Goal: Contribute content: Add original content to the website for others to see

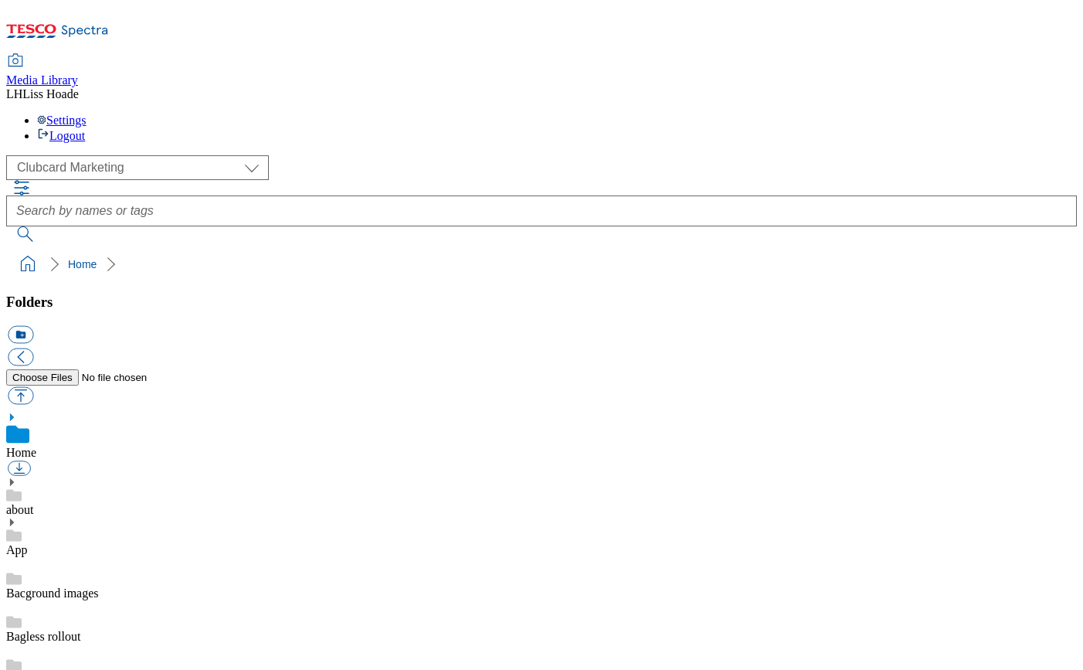
scroll to position [2, 0]
click at [117, 155] on select "Clubcard Marketing Dotcom UK GHS Marketing UK GHS Product UK GHS ROI" at bounding box center [137, 167] width 263 height 25
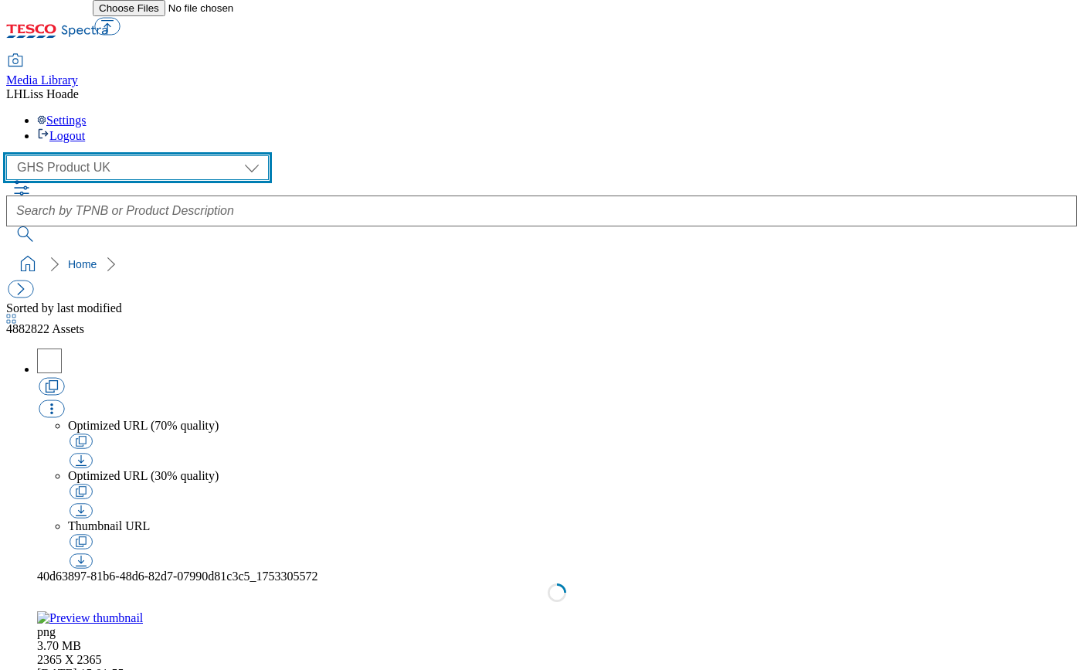
click at [137, 155] on select "Clubcard Marketing Dotcom UK GHS Marketing UK GHS Product UK GHS ROI" at bounding box center [137, 167] width 263 height 25
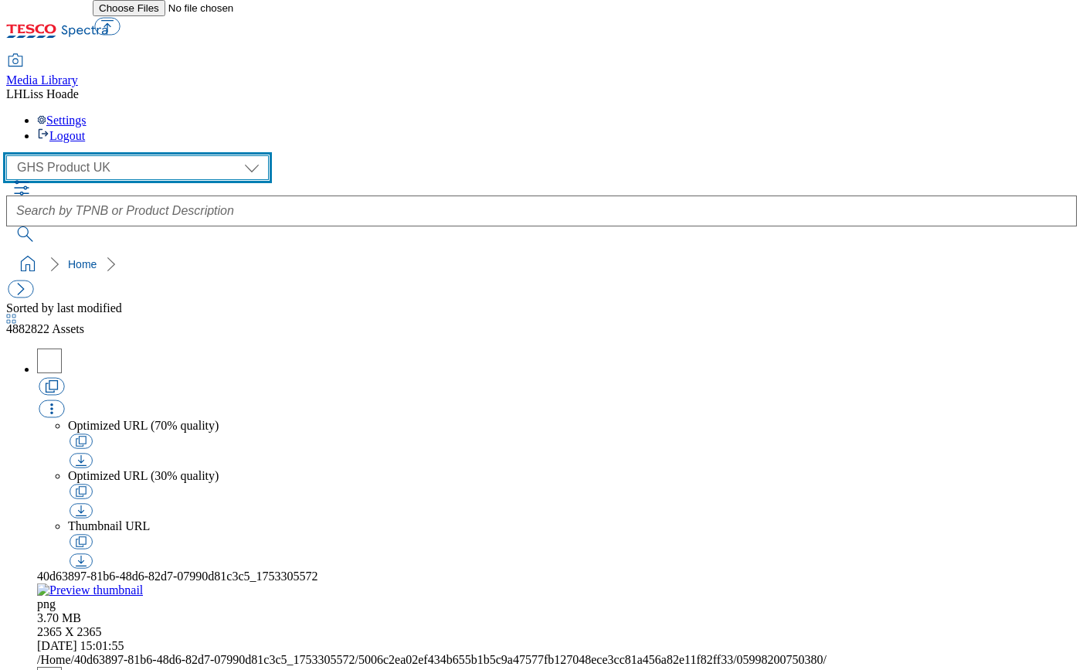
select select "flare-ghs-mktg"
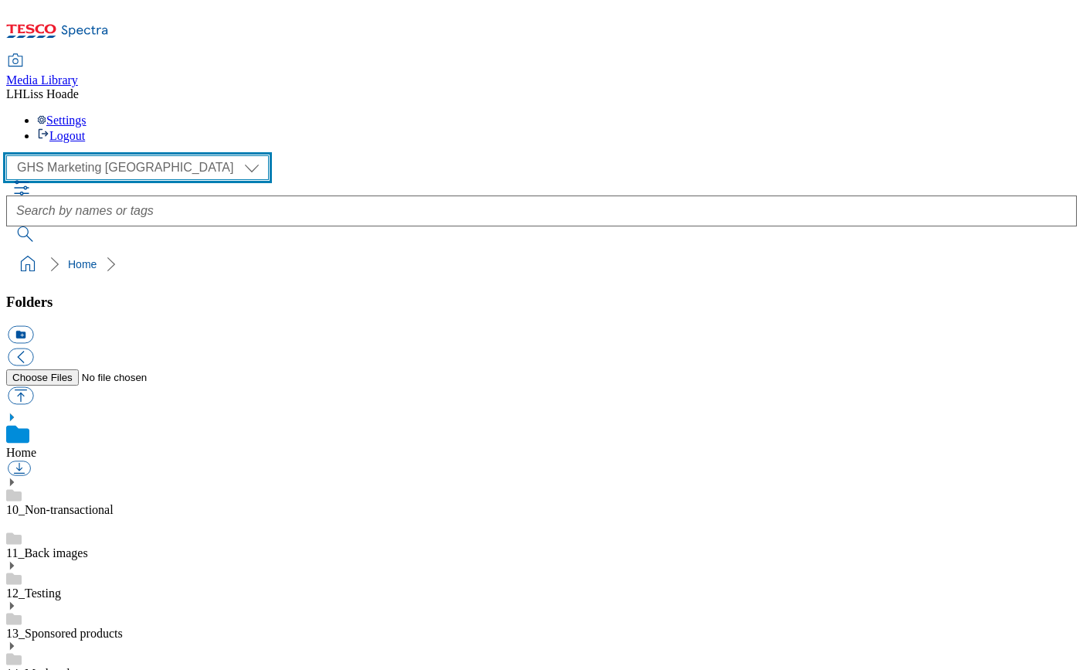
scroll to position [2, 0]
click at [156, 155] on select "Clubcard Marketing Dotcom UK GHS Marketing UK GHS Product UK GHS ROI" at bounding box center [137, 167] width 263 height 25
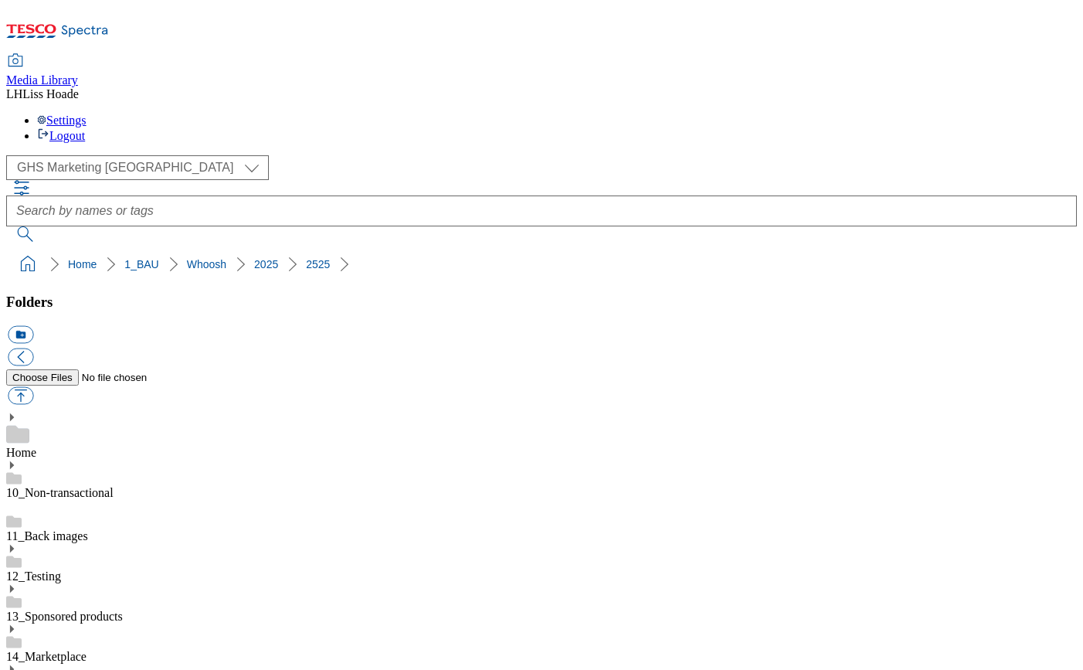
click at [33, 387] on button "button" at bounding box center [20, 396] width 25 height 18
type input "C:\fakepath\2523-Whoosh-Stamp-Icecream.jpeg"
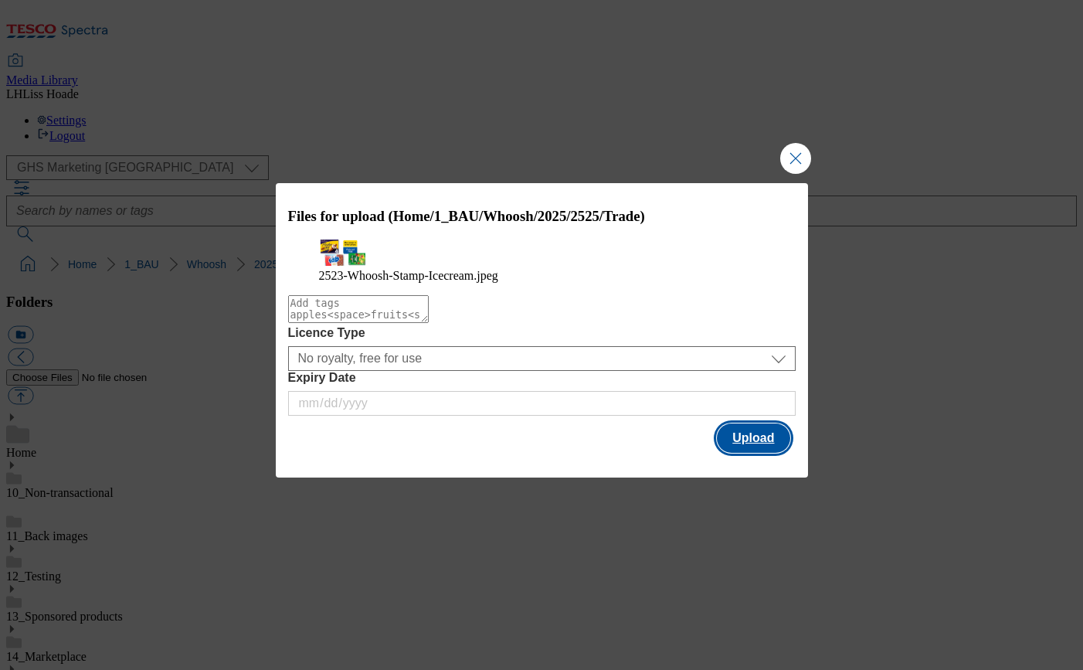
click at [748, 453] on button "Upload" at bounding box center [753, 437] width 73 height 29
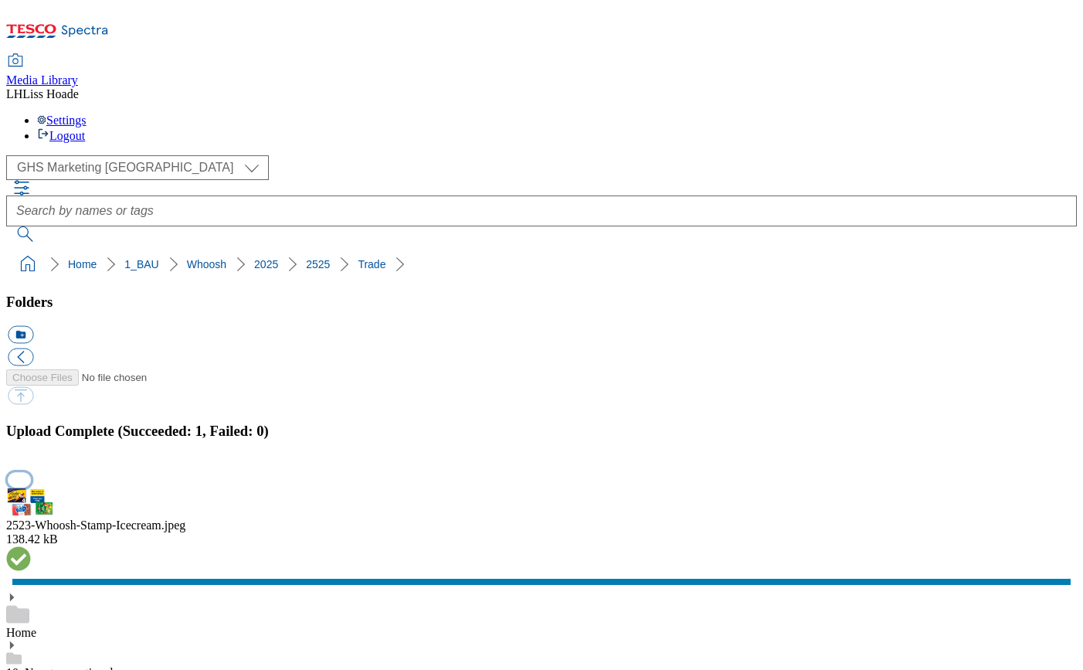
click at [31, 472] on button "button" at bounding box center [19, 479] width 23 height 15
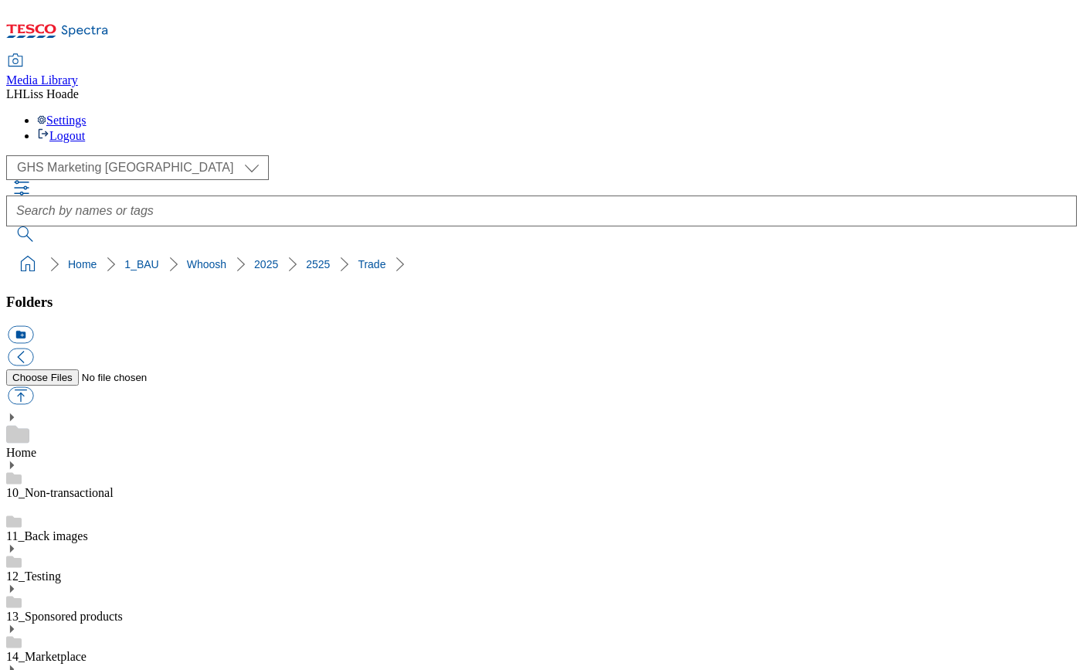
click at [156, 155] on select "Clubcard Marketing Dotcom UK GHS Marketing UK GHS Product UK GHS ROI" at bounding box center [137, 167] width 263 height 25
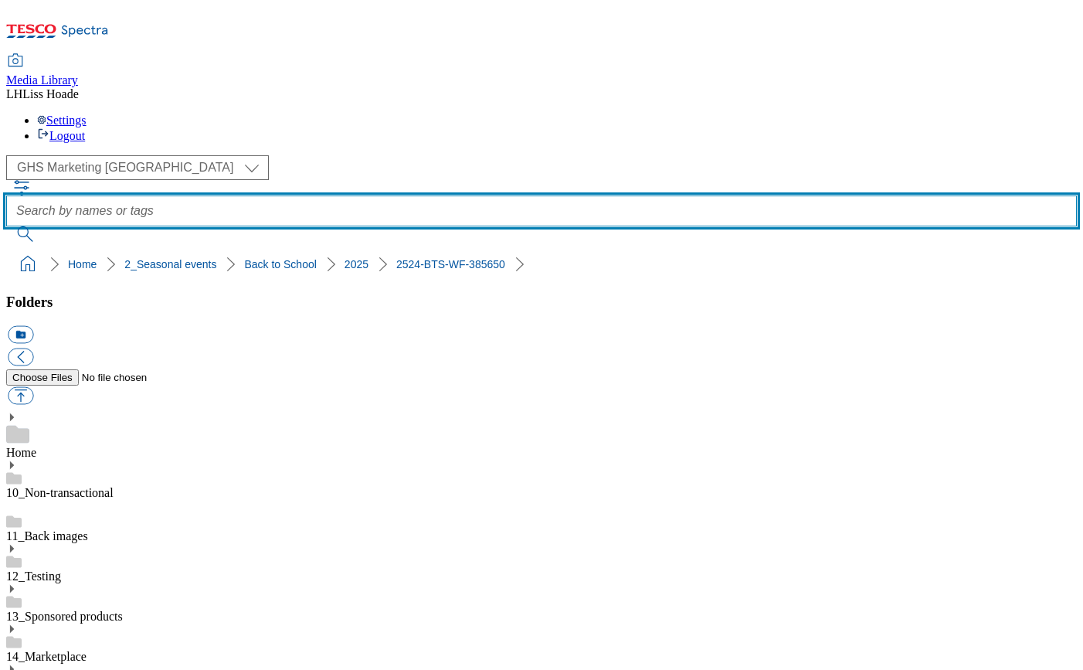
click at [463, 195] on input "text" at bounding box center [541, 210] width 1070 height 31
type input "t"
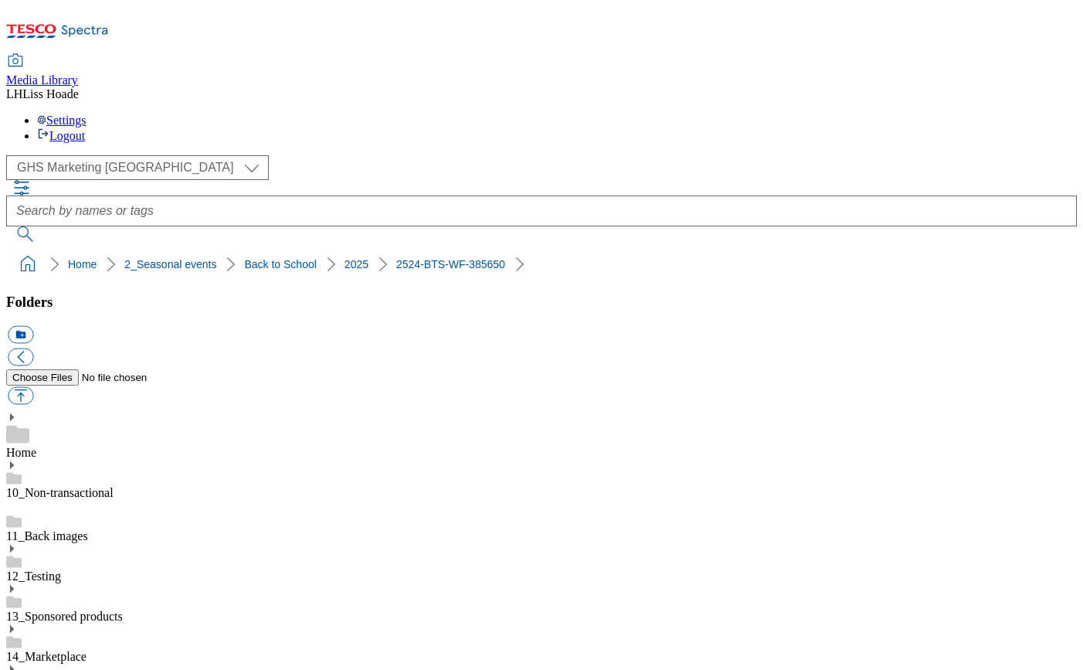
click at [33, 326] on button "icon_new_folder" at bounding box center [20, 335] width 25 height 18
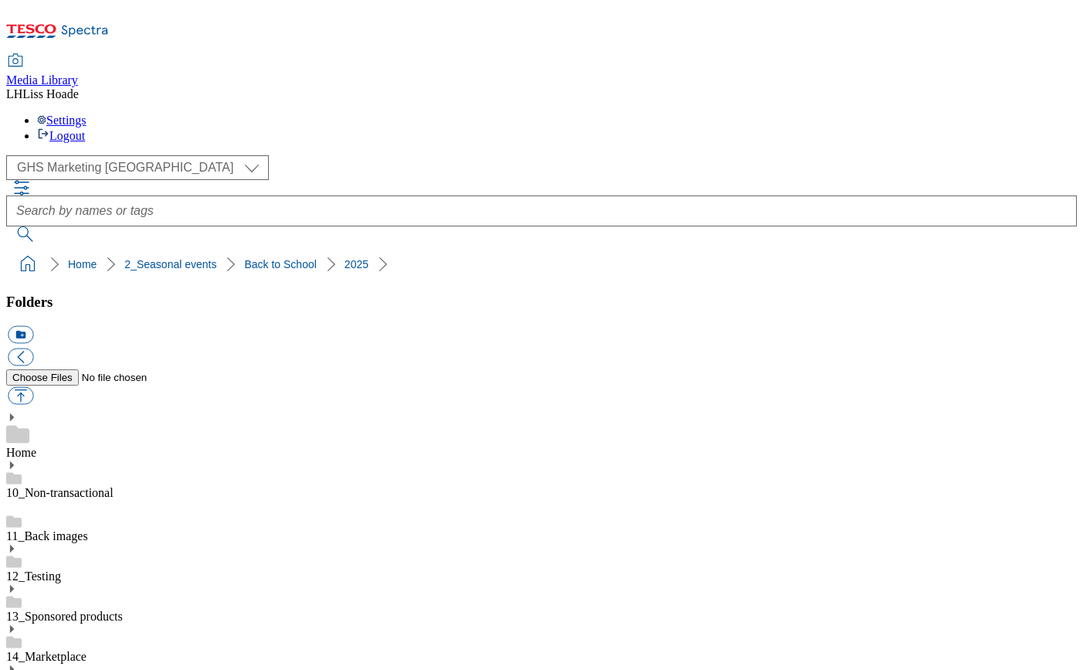
type input "2525"
click at [33, 387] on button "button" at bounding box center [20, 396] width 25 height 18
type input "C:\fakepath\Top-offers.jpg"
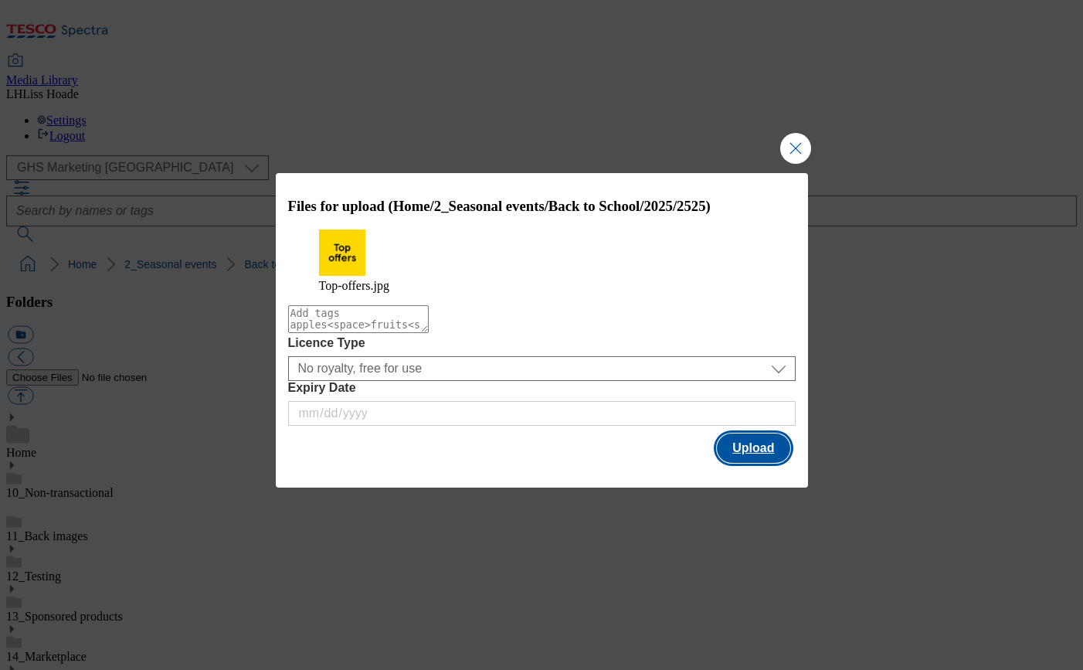
click at [750, 453] on button "Upload" at bounding box center [753, 447] width 73 height 29
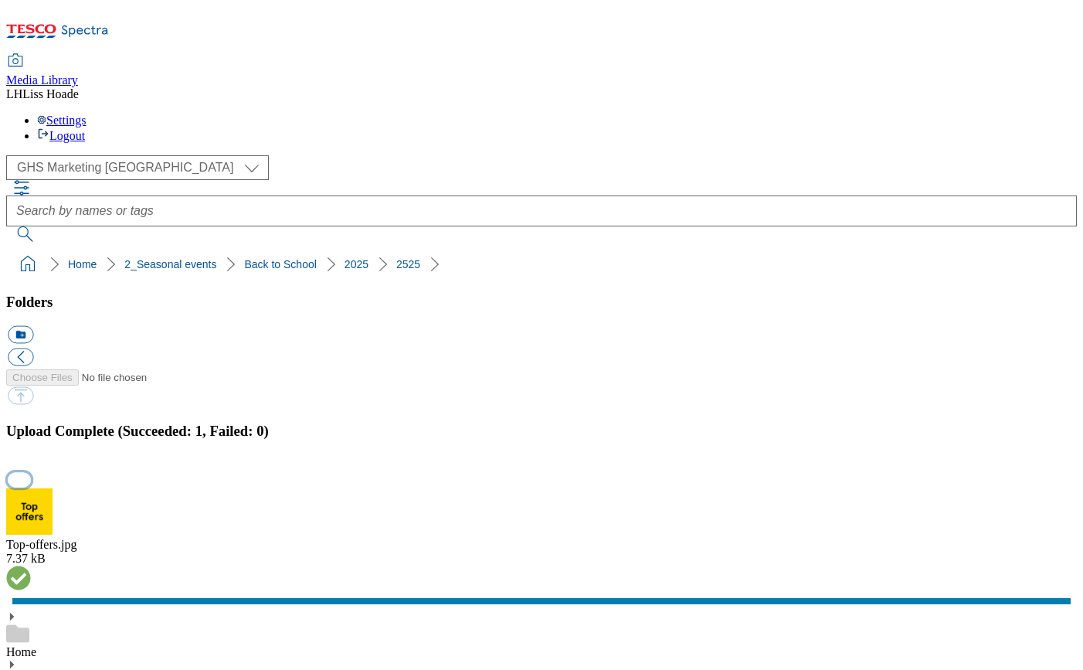
click at [31, 472] on button "button" at bounding box center [19, 479] width 23 height 15
